Goal: Information Seeking & Learning: Learn about a topic

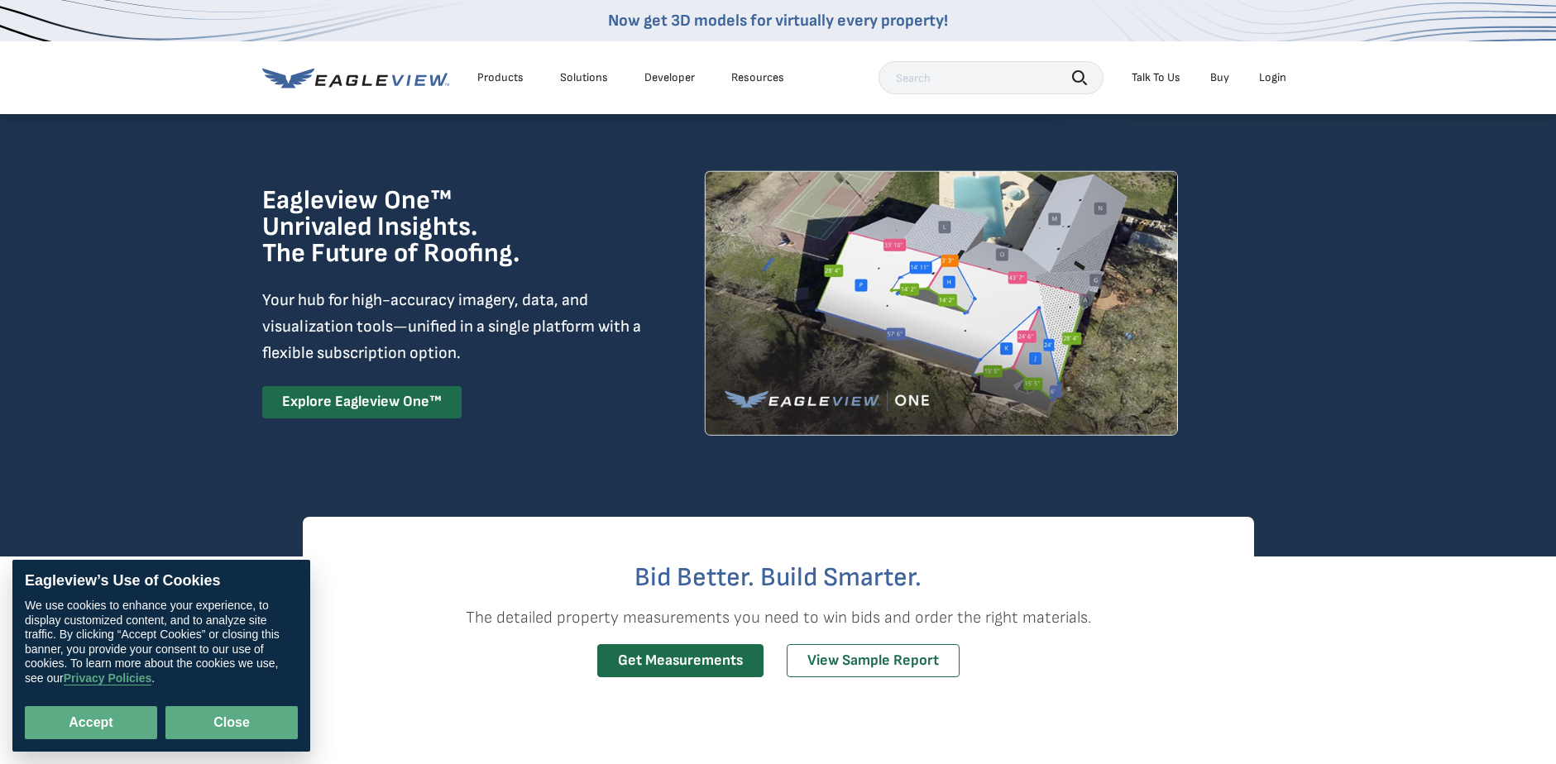
click at [261, 719] on button "Close" at bounding box center [231, 723] width 132 height 33
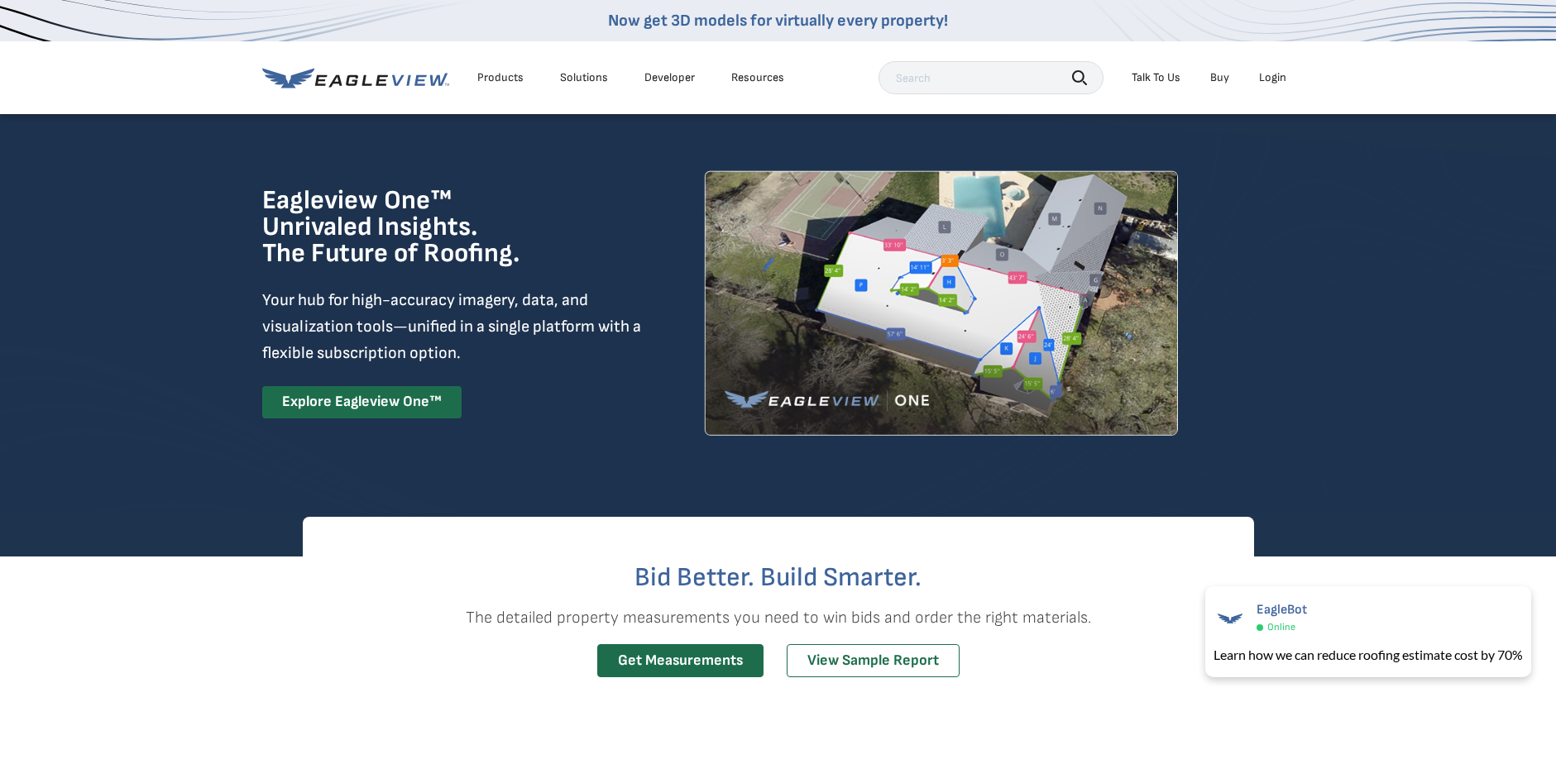
click at [1220, 79] on link "Buy" at bounding box center [1219, 77] width 19 height 15
click at [505, 74] on div "Products" at bounding box center [500, 77] width 46 height 15
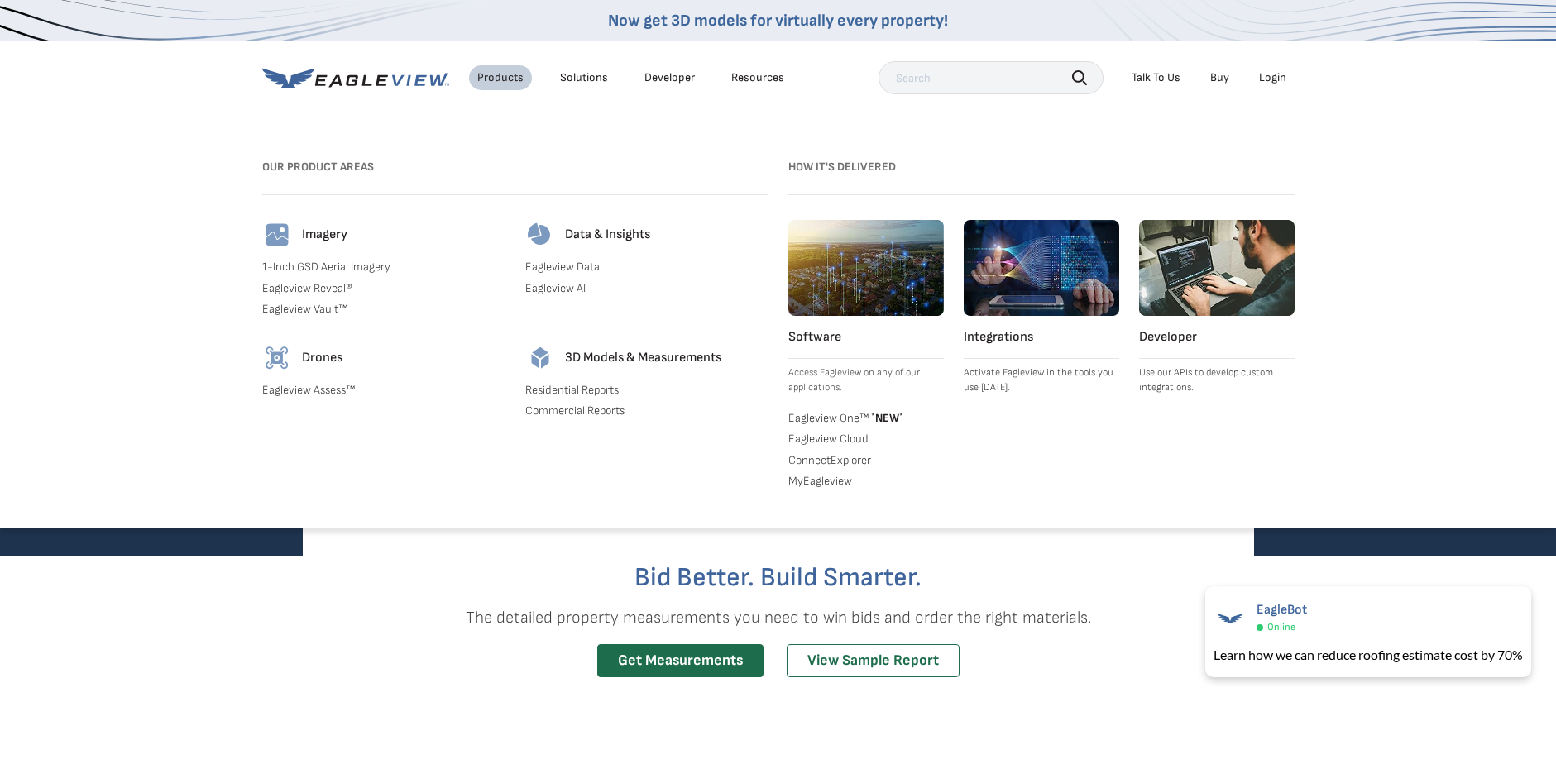
click at [850, 418] on link "Eagleview One™ * NEW *" at bounding box center [866, 417] width 156 height 17
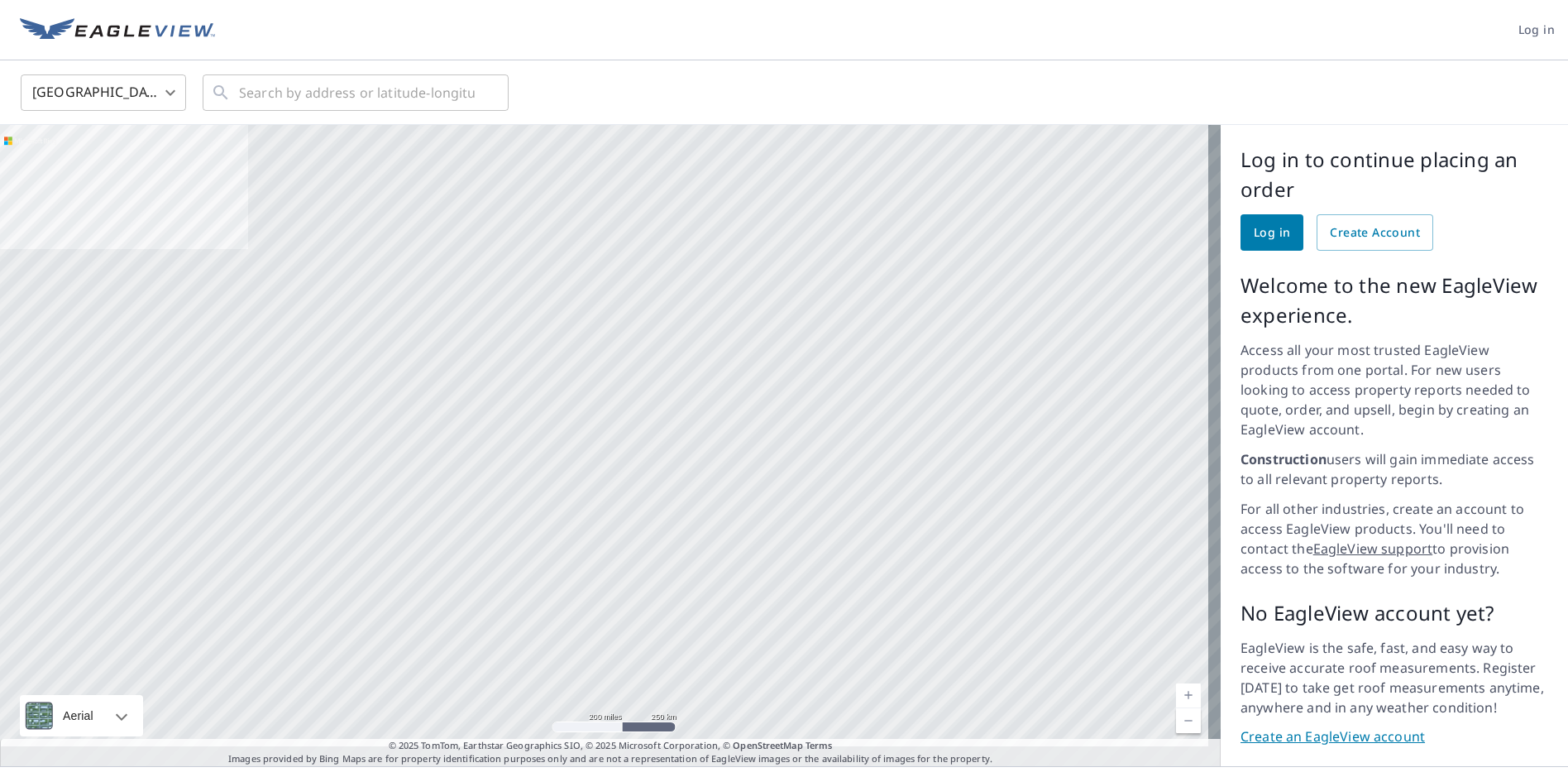
click at [805, 284] on div at bounding box center [610, 445] width 1220 height 641
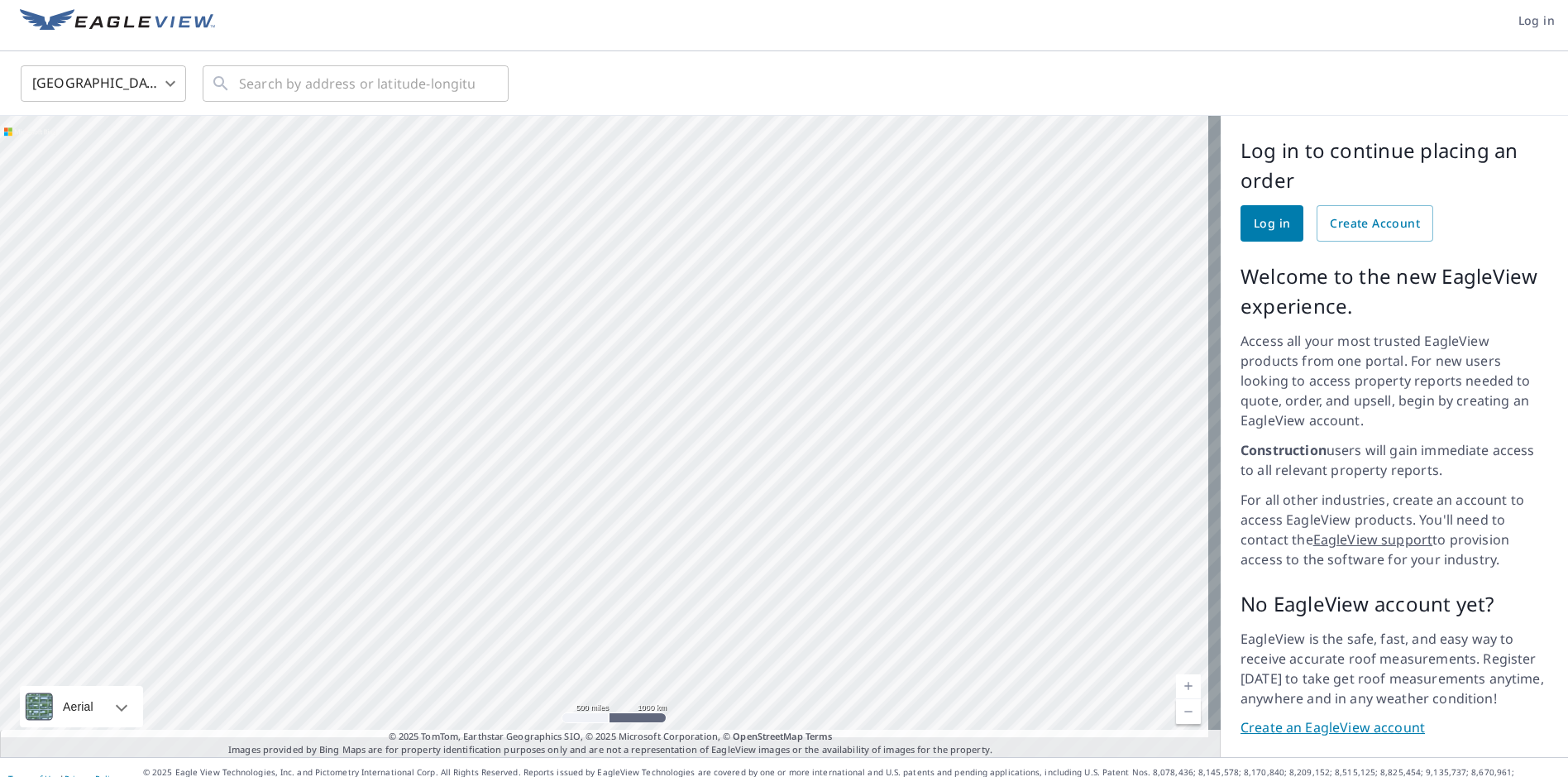
scroll to position [12, 0]
drag, startPoint x: 964, startPoint y: 528, endPoint x: 694, endPoint y: 274, distance: 370.7
click at [693, 271] on div at bounding box center [610, 433] width 1220 height 641
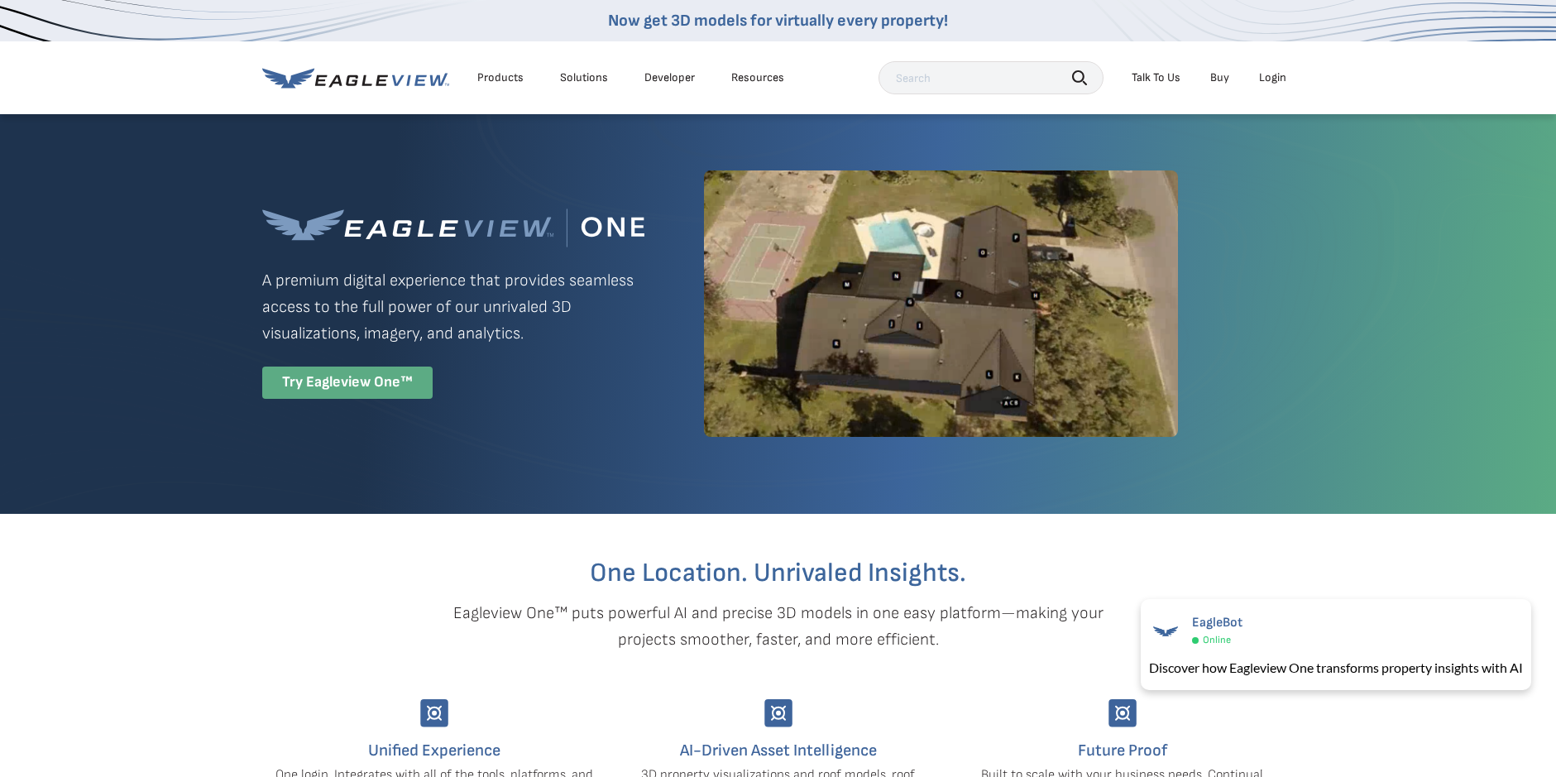
click at [407, 376] on div "Try Eagleview One™" at bounding box center [347, 383] width 170 height 32
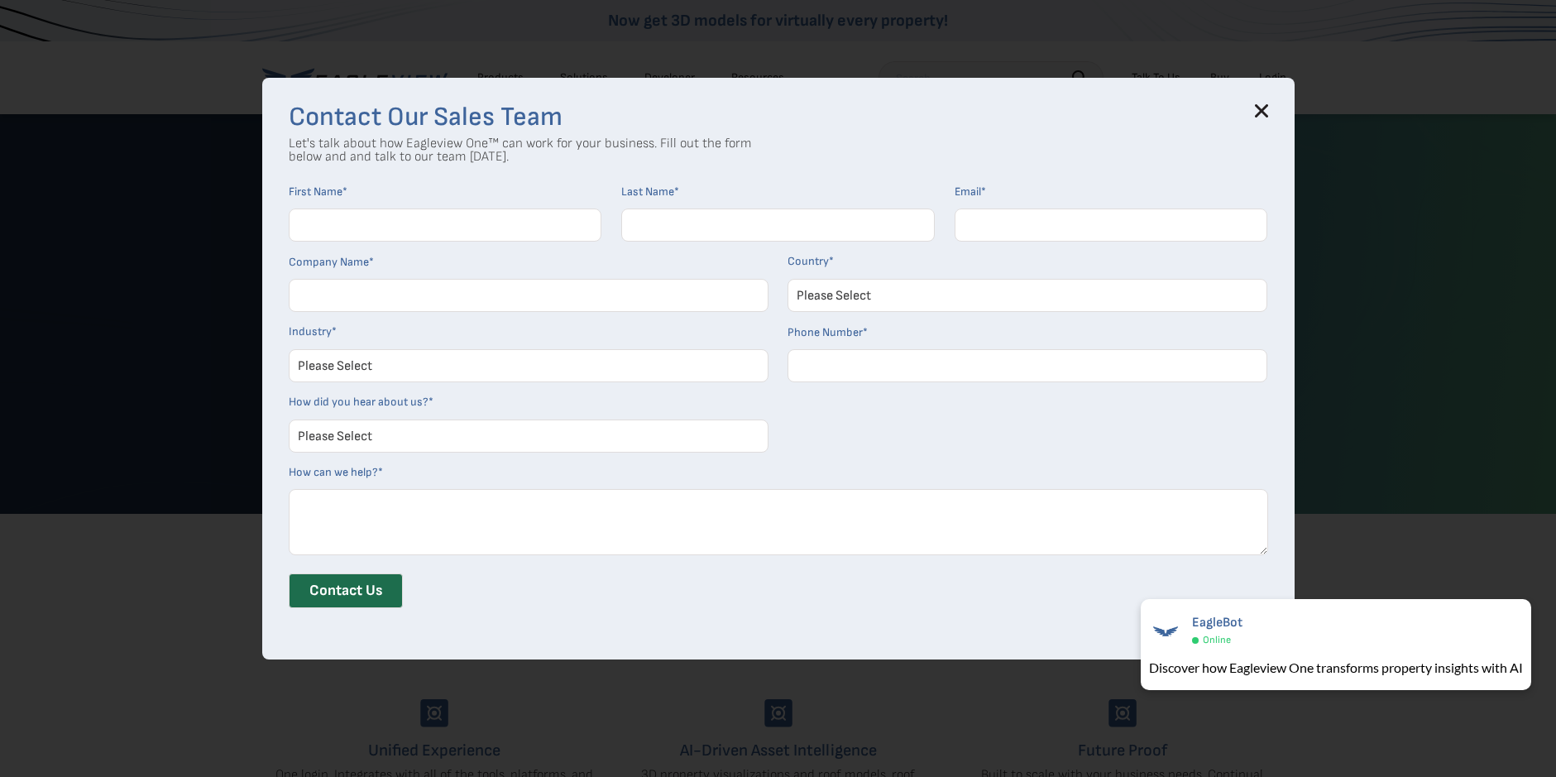
click at [1274, 107] on div "Contact Our Sales Team Let's talk about how Eagleview One™ can work for your bu…" at bounding box center [778, 369] width 1032 height 582
click at [1267, 106] on icon at bounding box center [1261, 110] width 11 height 11
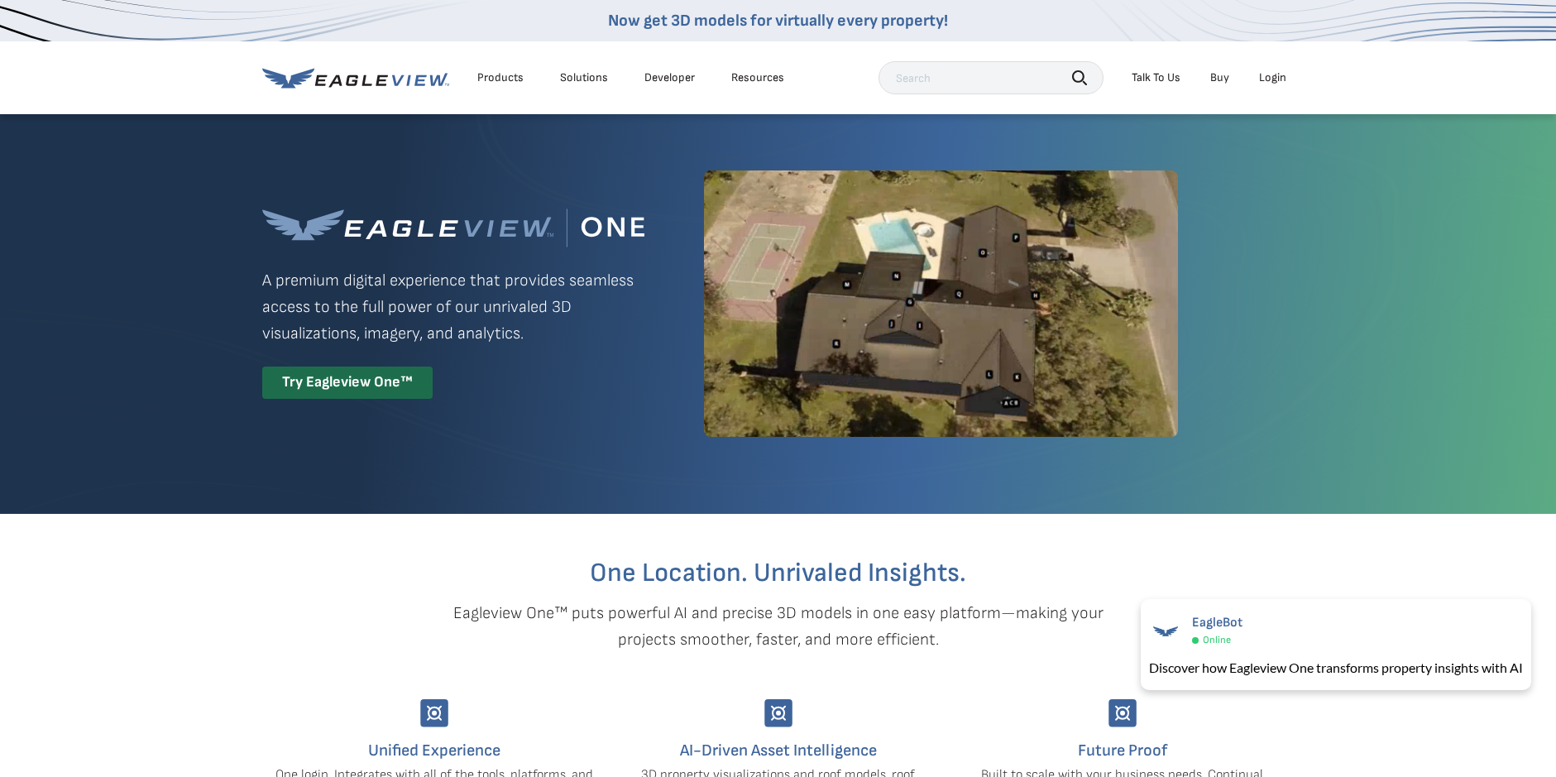
click at [600, 80] on div "Solutions" at bounding box center [584, 77] width 48 height 15
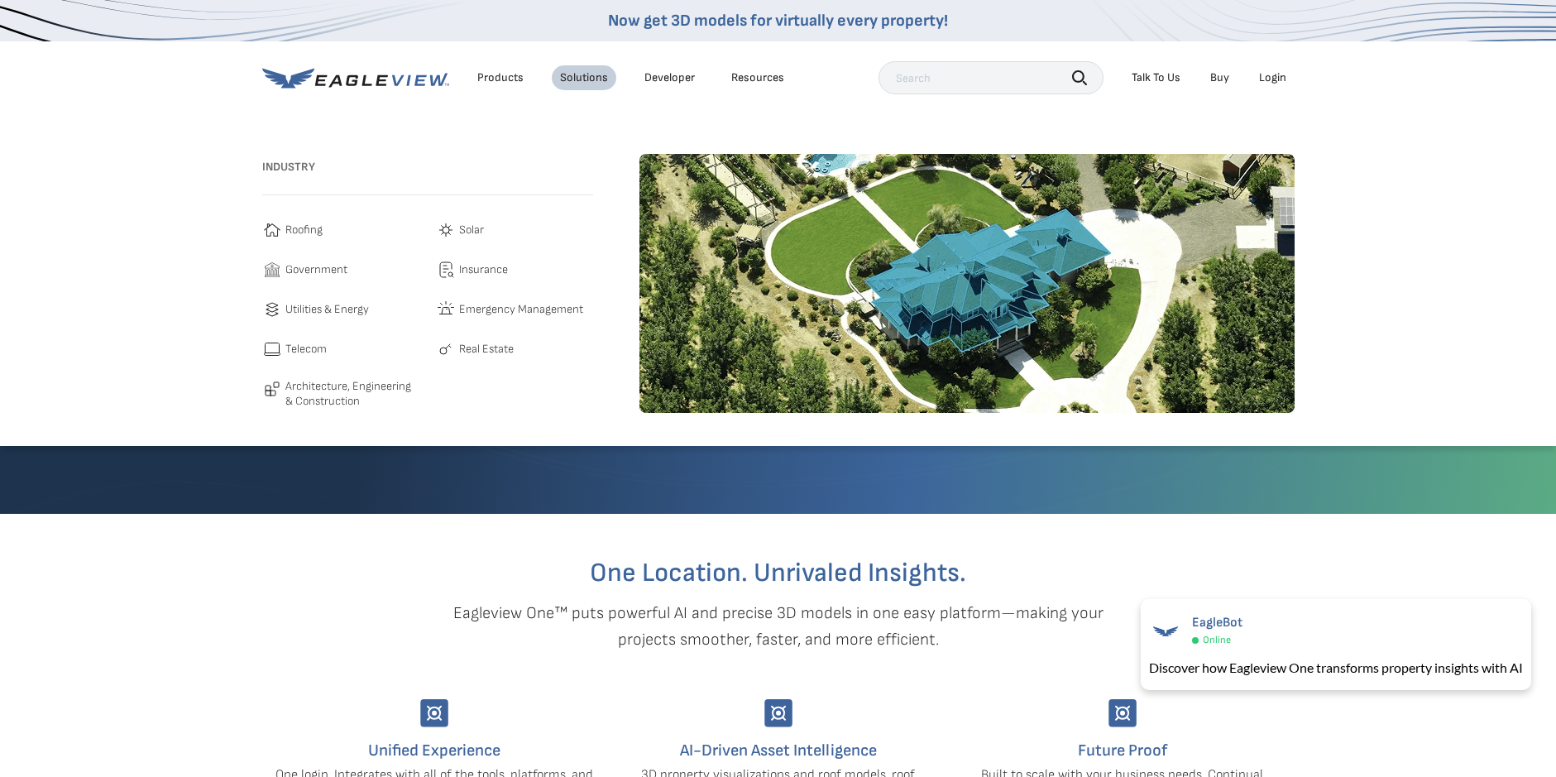
click at [287, 227] on span "Roofing" at bounding box center [303, 230] width 37 height 20
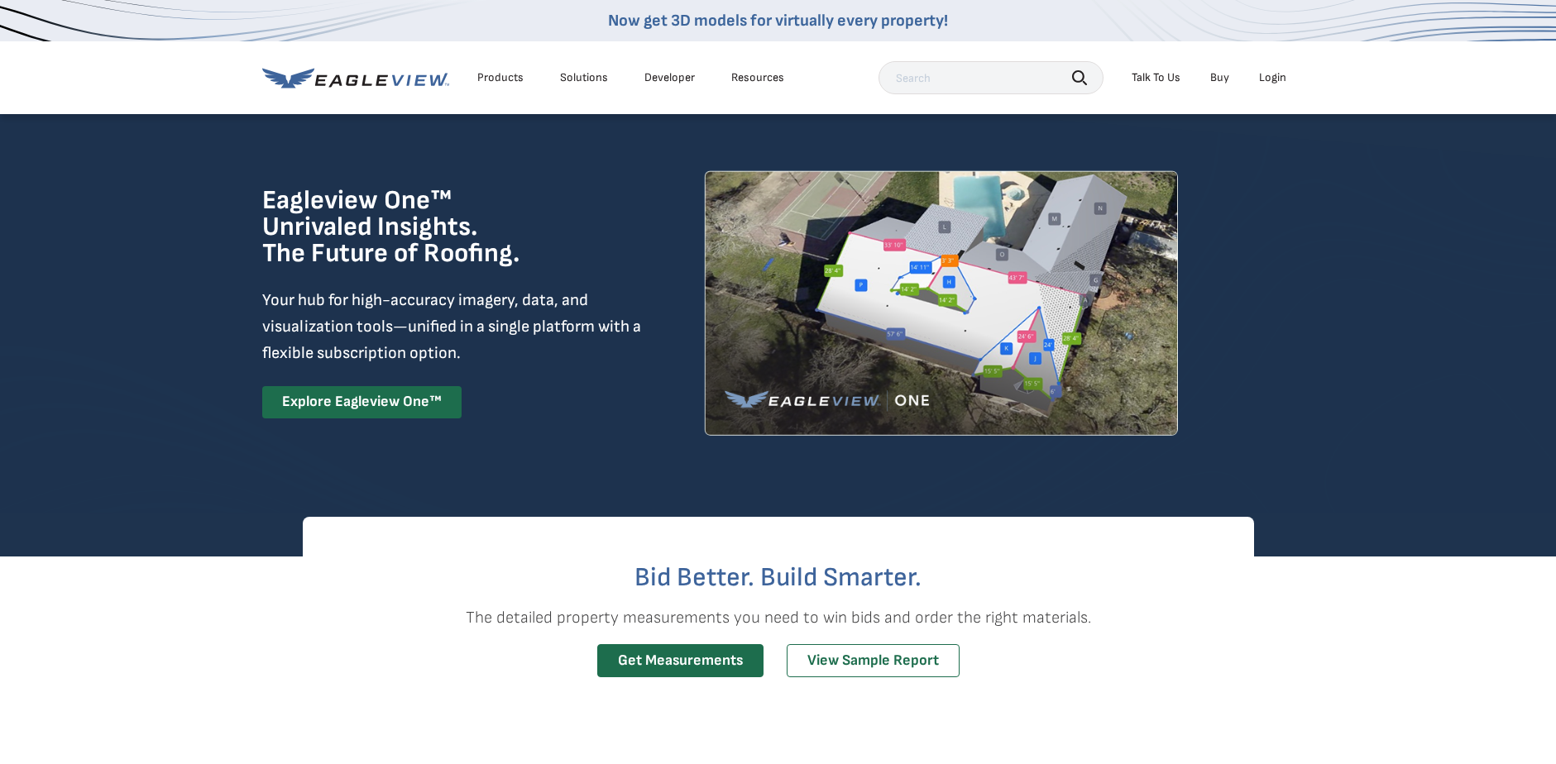
click at [576, 74] on div "Solutions" at bounding box center [584, 77] width 48 height 15
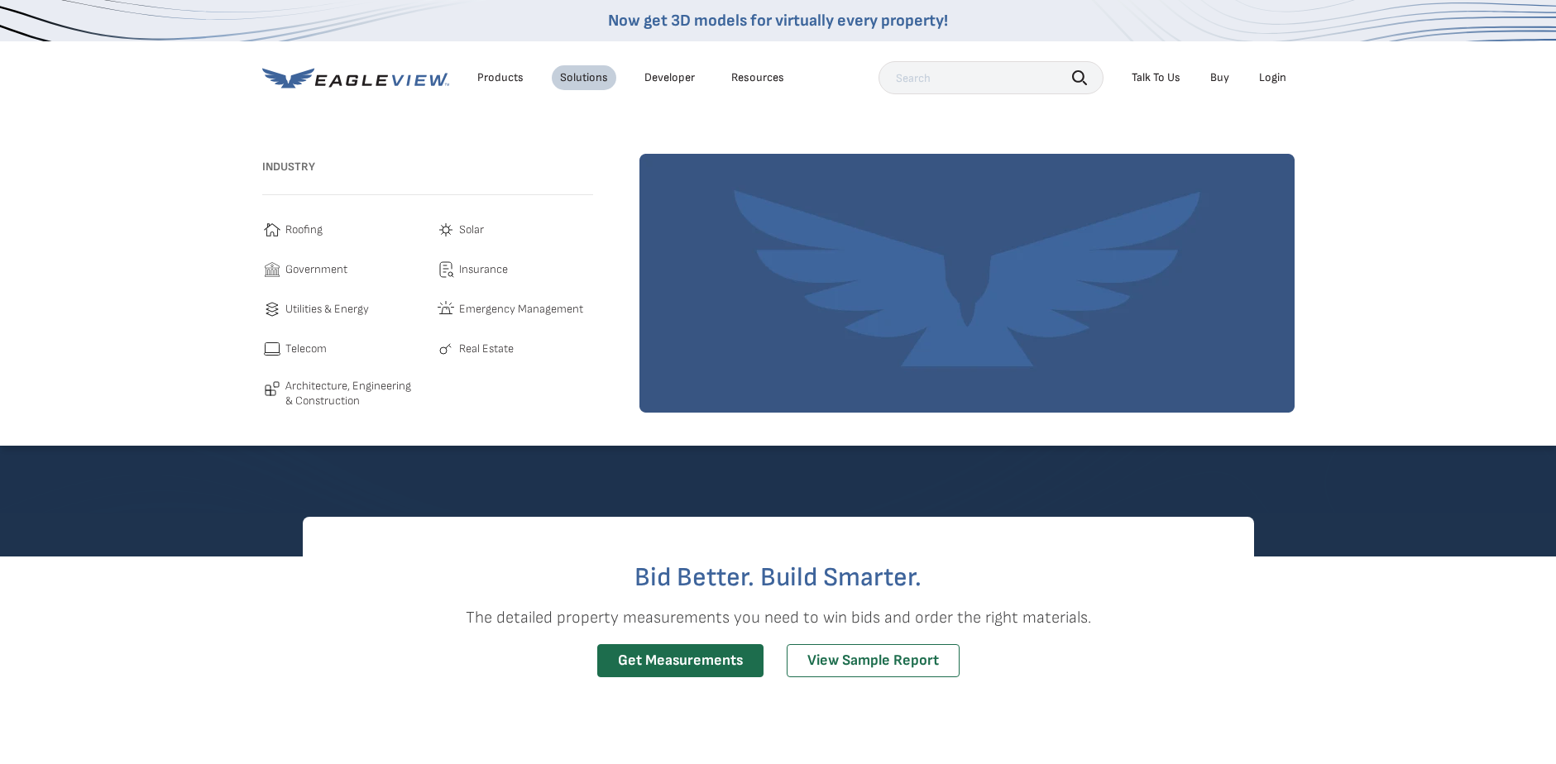
click at [508, 69] on li "Products" at bounding box center [500, 77] width 63 height 25
click at [510, 78] on div "Products" at bounding box center [500, 77] width 46 height 15
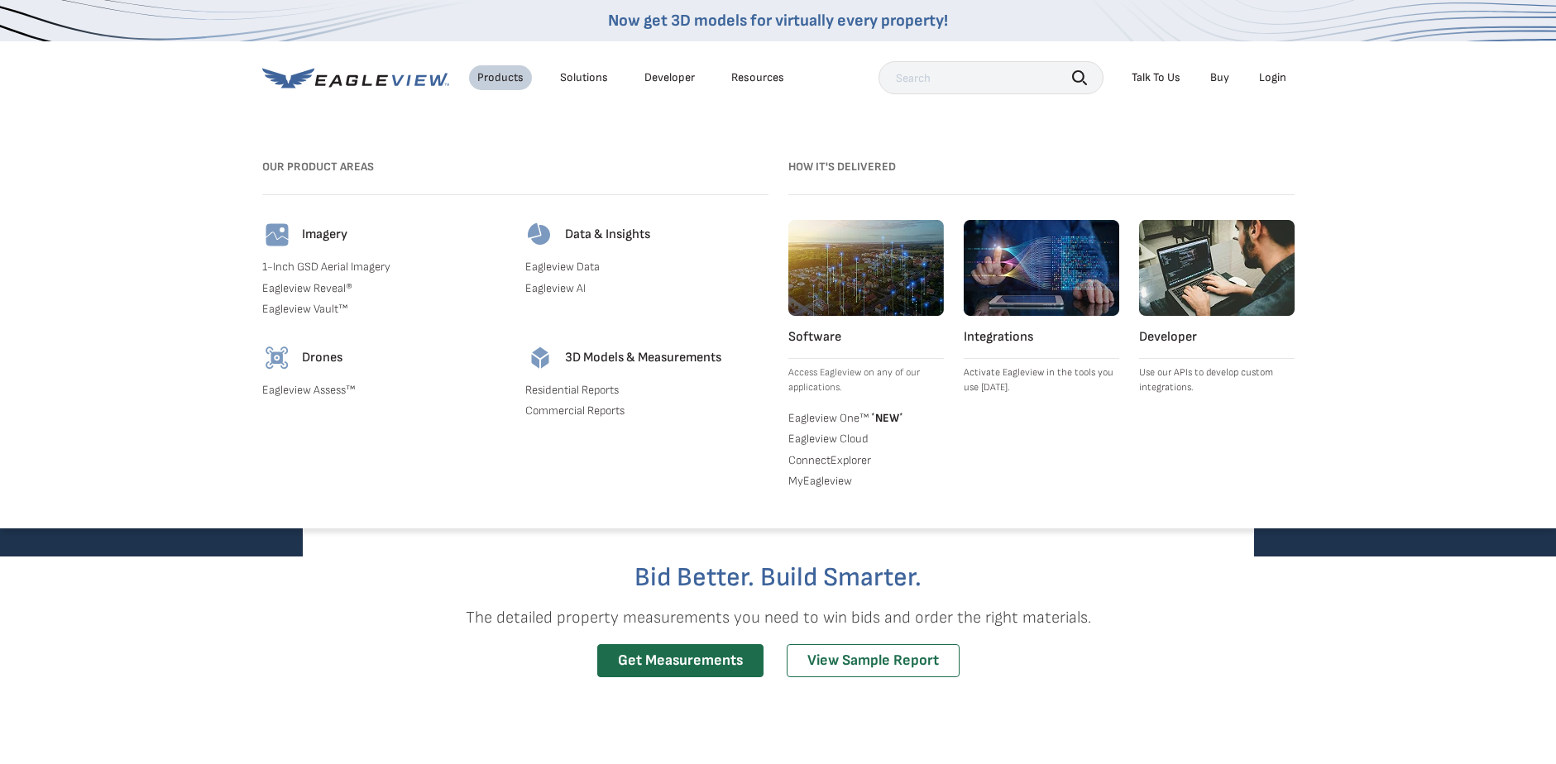
click at [813, 370] on p "Access Eagleview on any of our applications." at bounding box center [866, 381] width 156 height 30
click at [572, 77] on div "Solutions" at bounding box center [584, 77] width 48 height 15
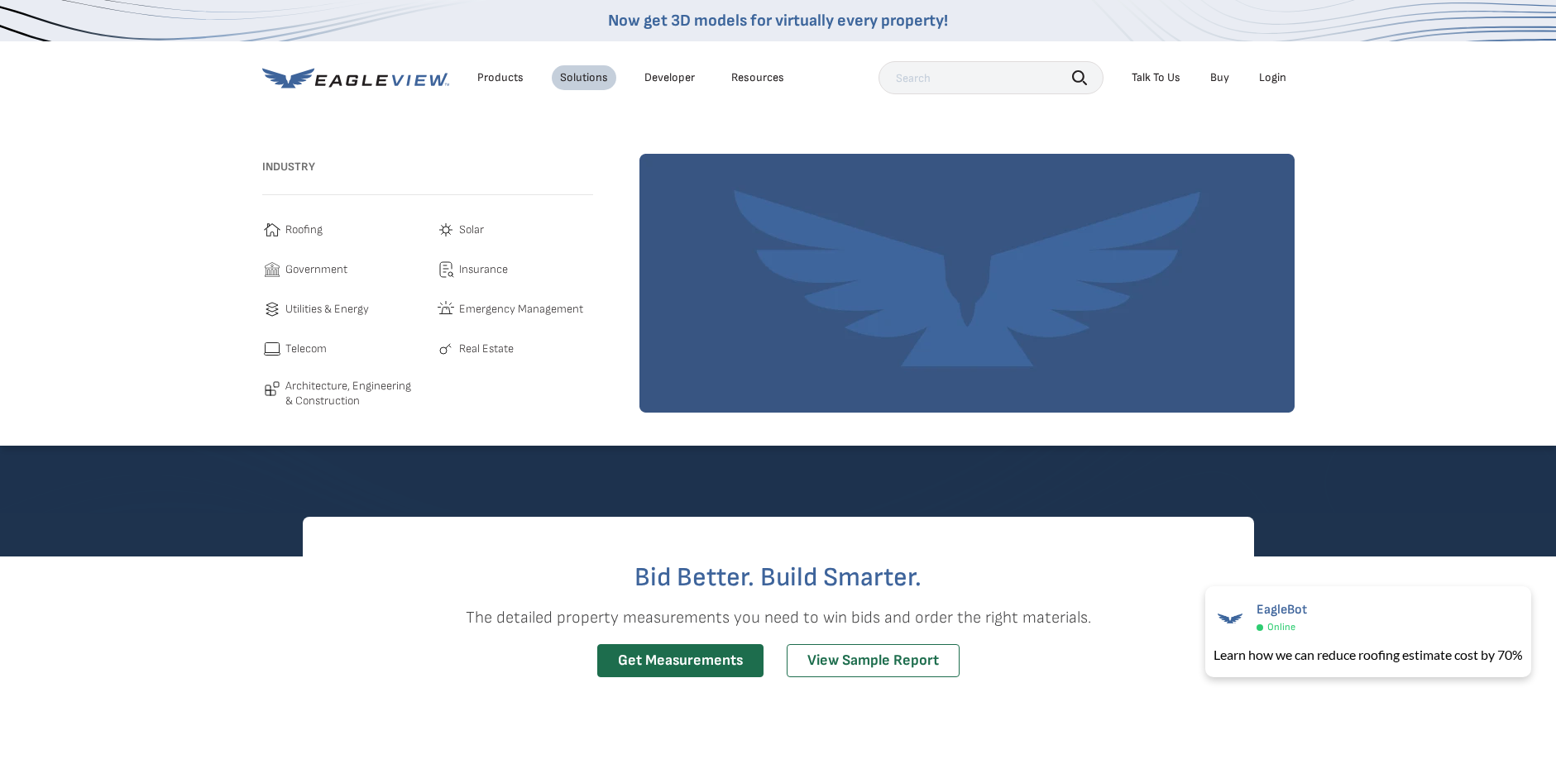
click at [668, 83] on link "Developer" at bounding box center [669, 77] width 50 height 15
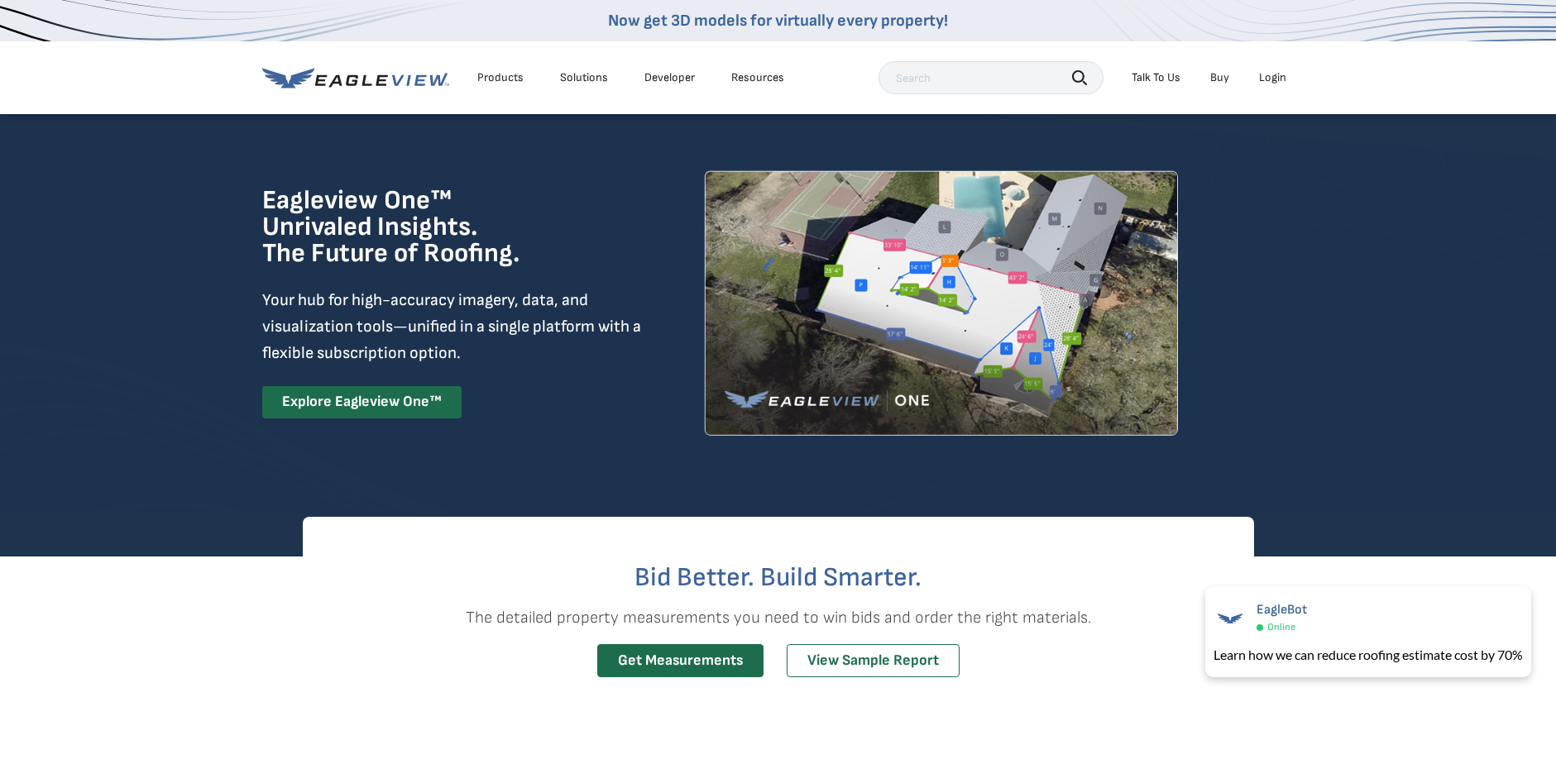
click at [746, 79] on div "Resources" at bounding box center [757, 77] width 53 height 15
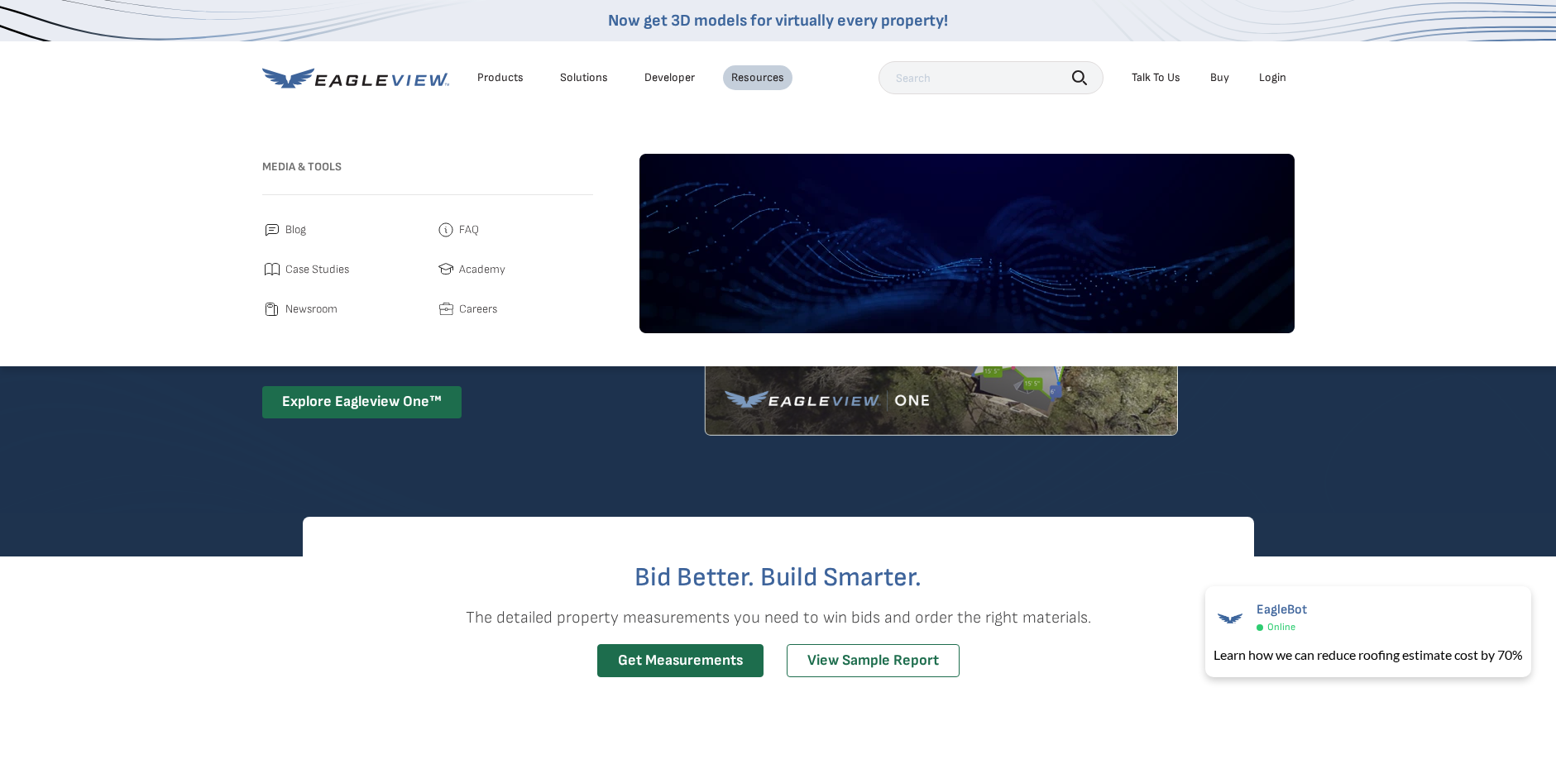
click at [509, 81] on div "Products" at bounding box center [500, 77] width 46 height 15
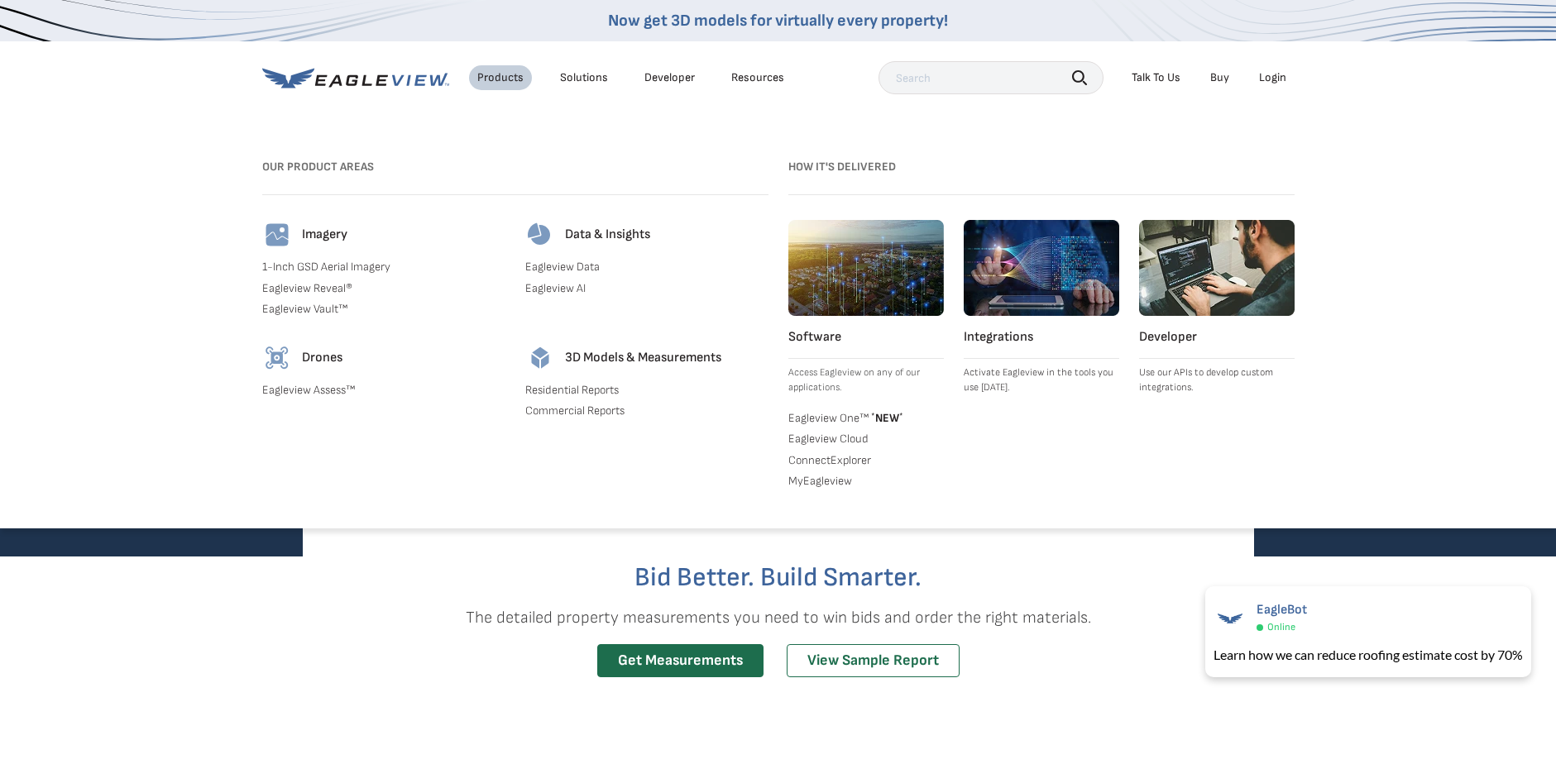
click at [828, 412] on link "Eagleview One™ * NEW *" at bounding box center [866, 417] width 156 height 17
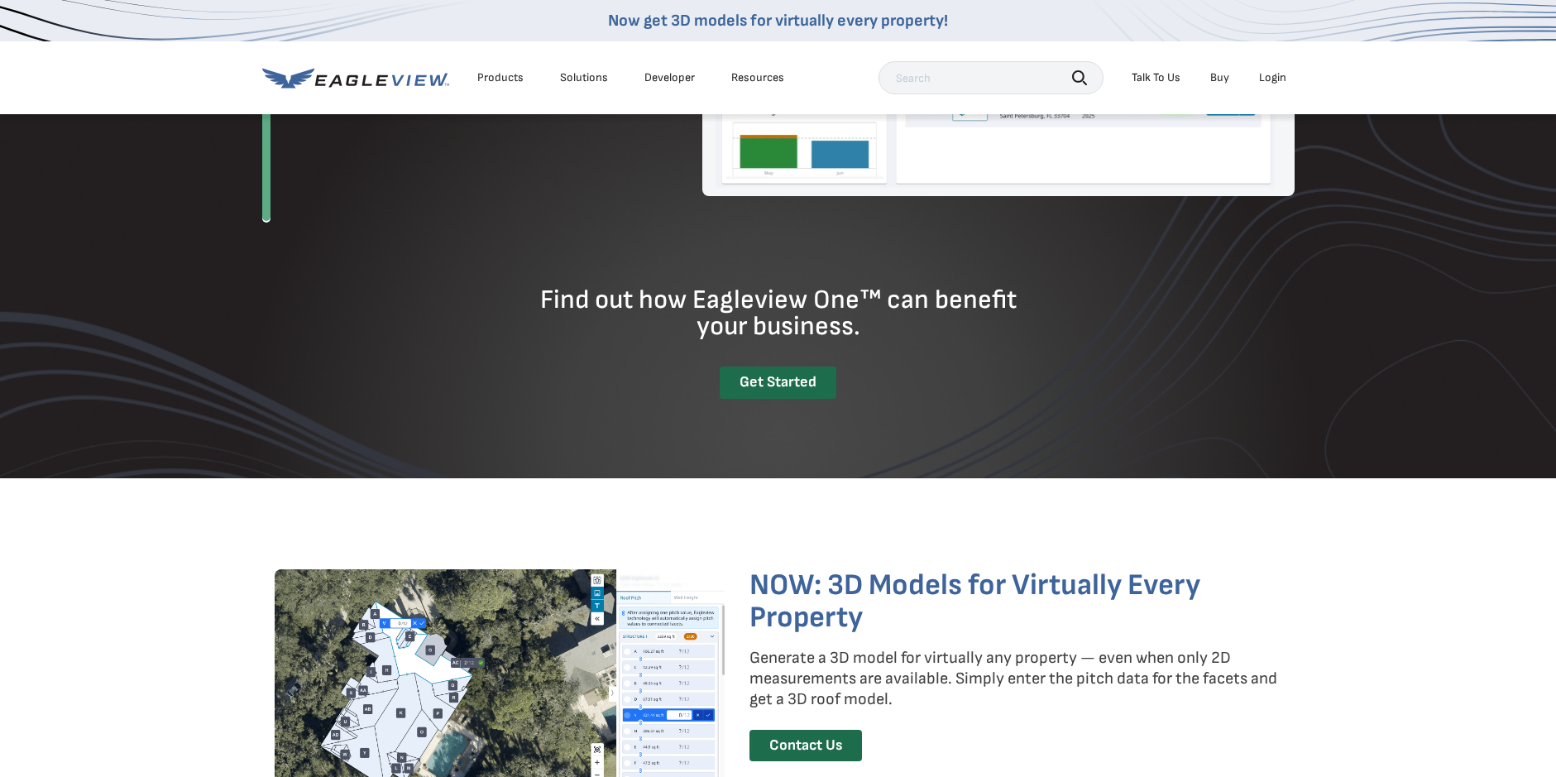
scroll to position [2234, 0]
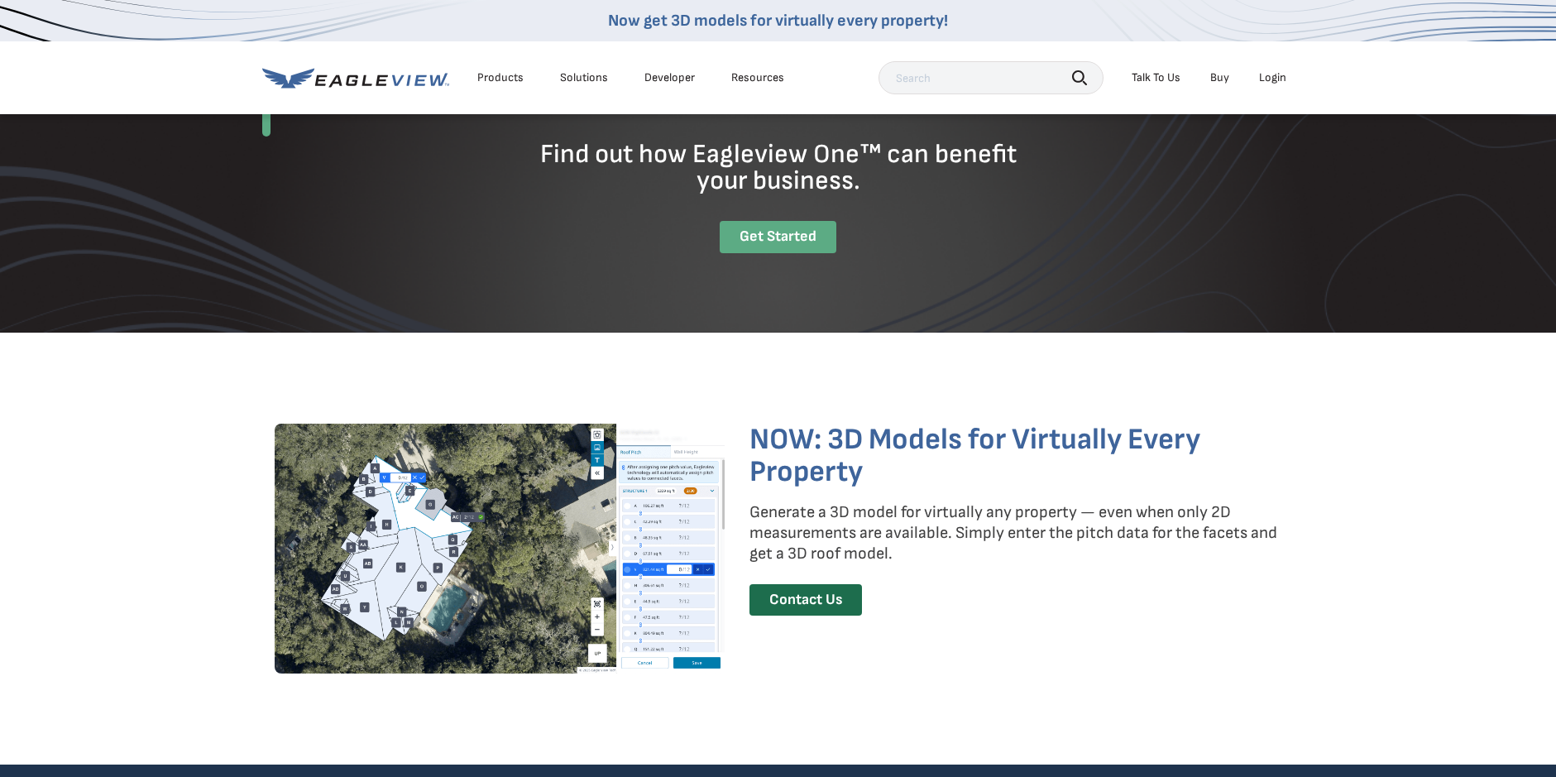
click at [803, 241] on div "Get Started" at bounding box center [778, 237] width 117 height 32
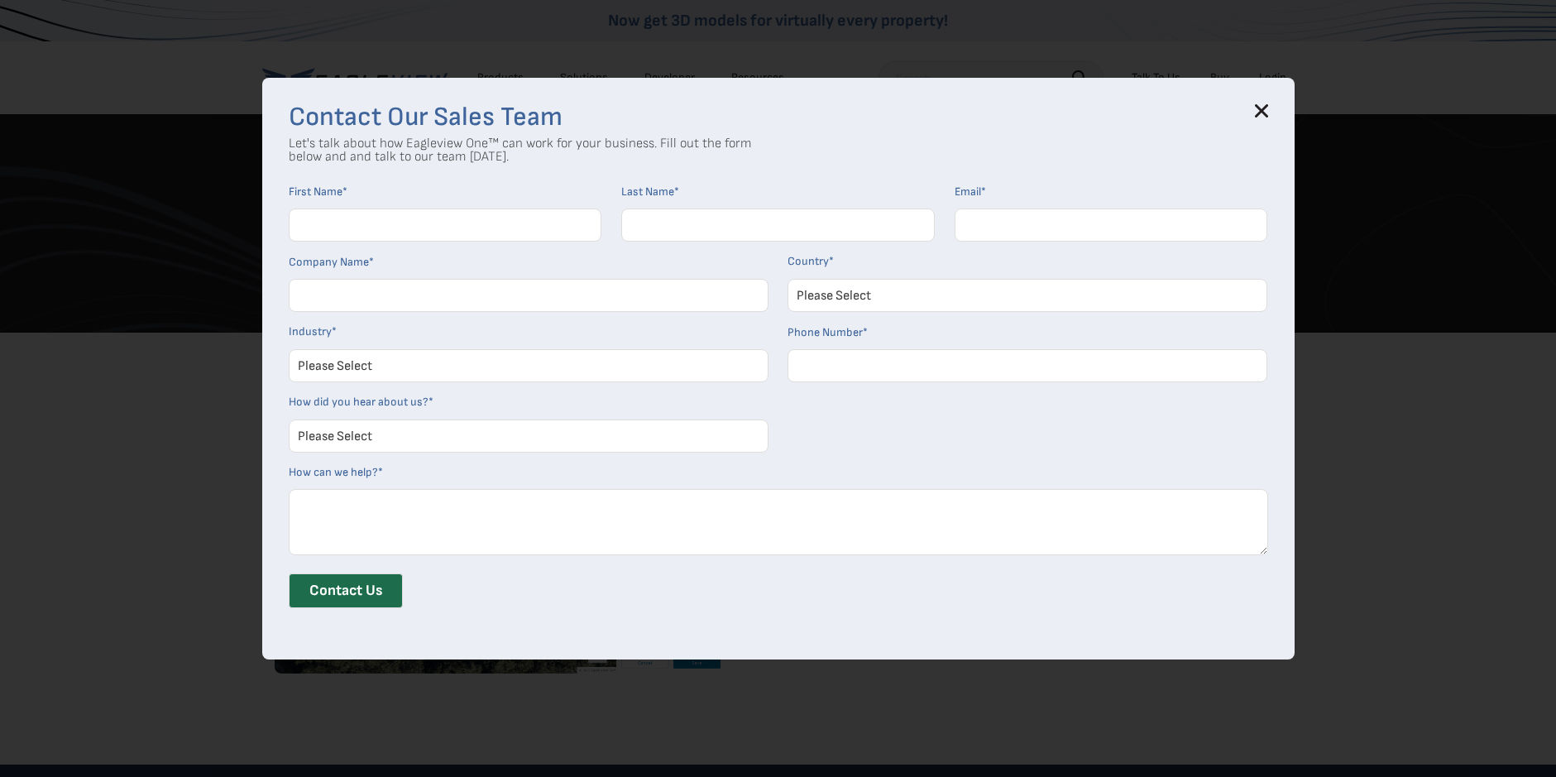
click at [1268, 107] on icon at bounding box center [1261, 110] width 13 height 13
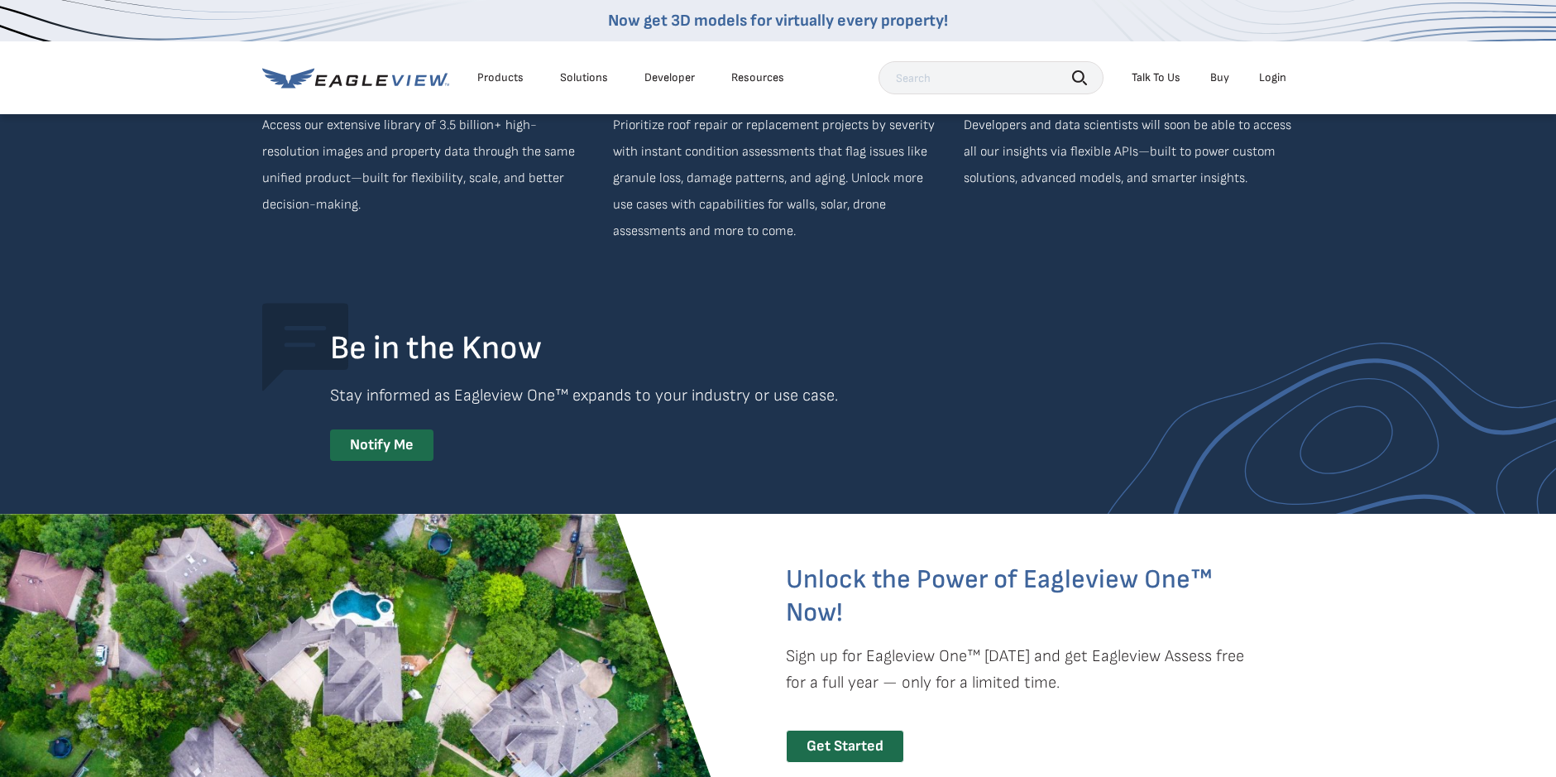
scroll to position [3254, 0]
